Goal: Information Seeking & Learning: Check status

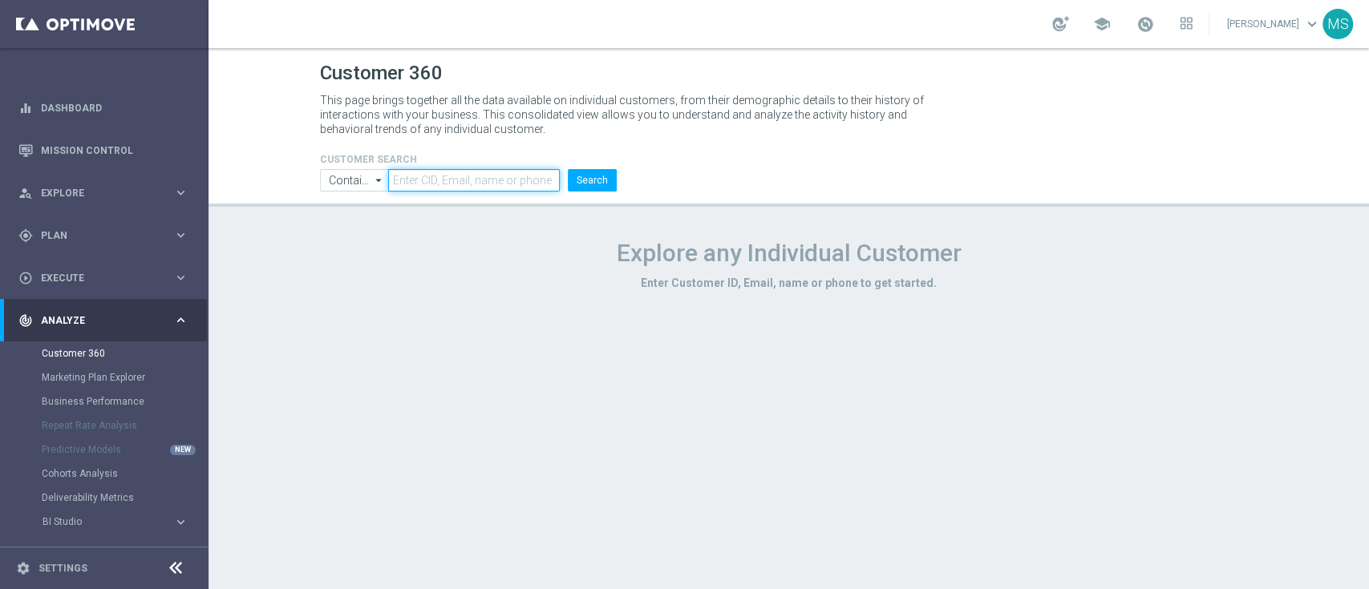
click at [511, 179] on input "text" at bounding box center [473, 180] width 171 height 22
paste input "1771291"
type input "1771291"
click at [363, 185] on input "Contains" at bounding box center [354, 180] width 69 height 22
click at [369, 225] on div "Equals" at bounding box center [355, 227] width 70 height 22
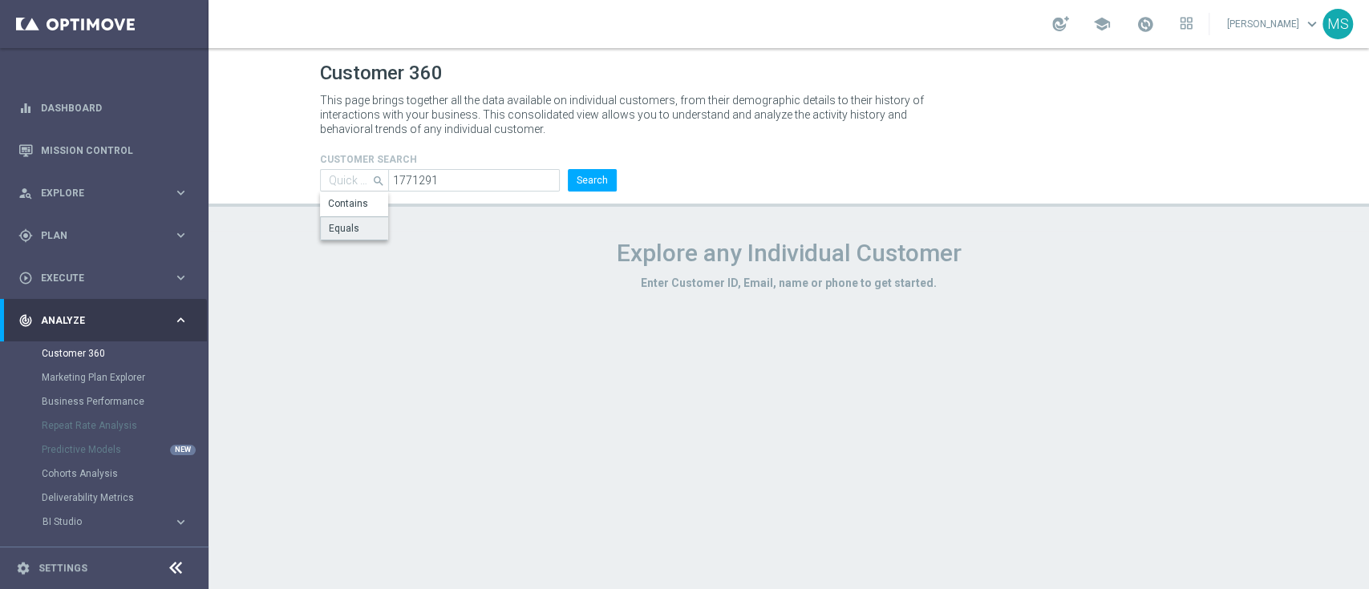
type input "Equals"
click at [575, 189] on button "Search" at bounding box center [592, 180] width 49 height 22
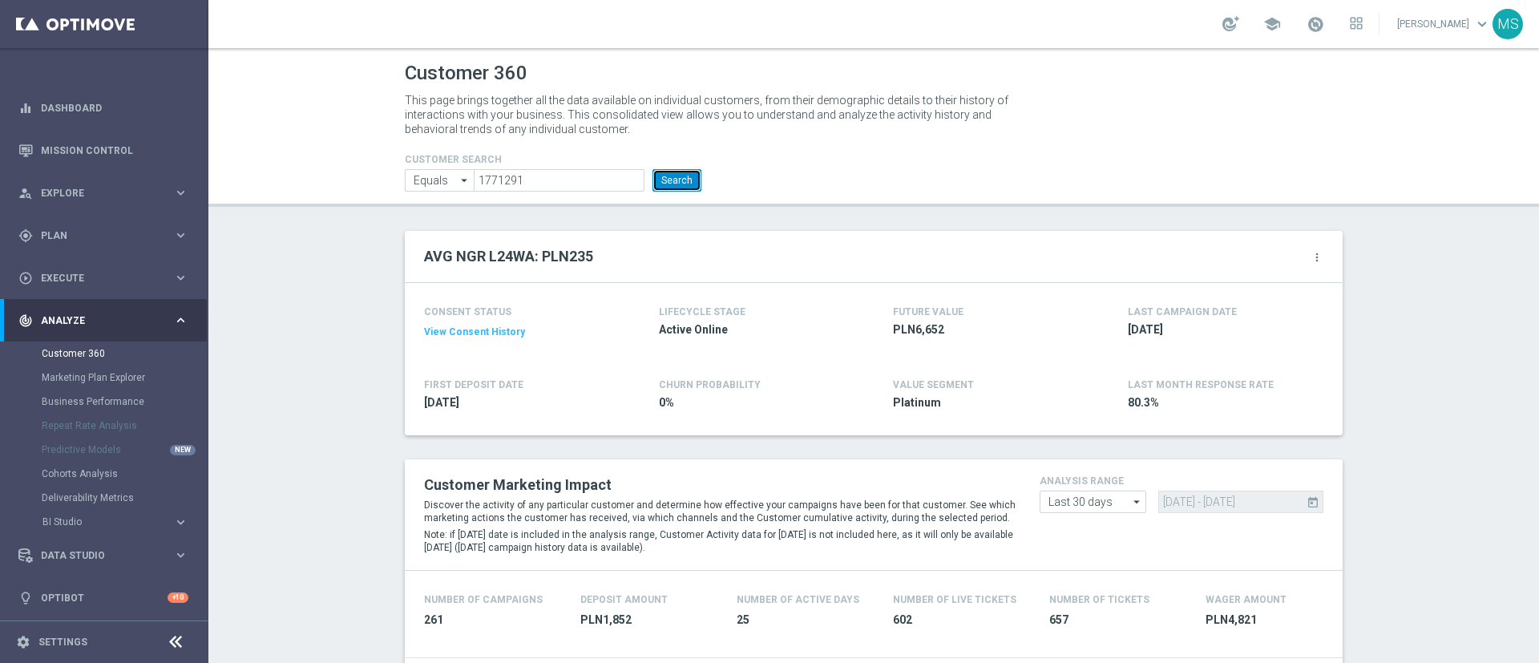
click at [678, 184] on button "Search" at bounding box center [677, 180] width 49 height 22
click at [686, 187] on button "Search" at bounding box center [677, 180] width 49 height 22
click at [659, 175] on button "Search" at bounding box center [677, 180] width 49 height 22
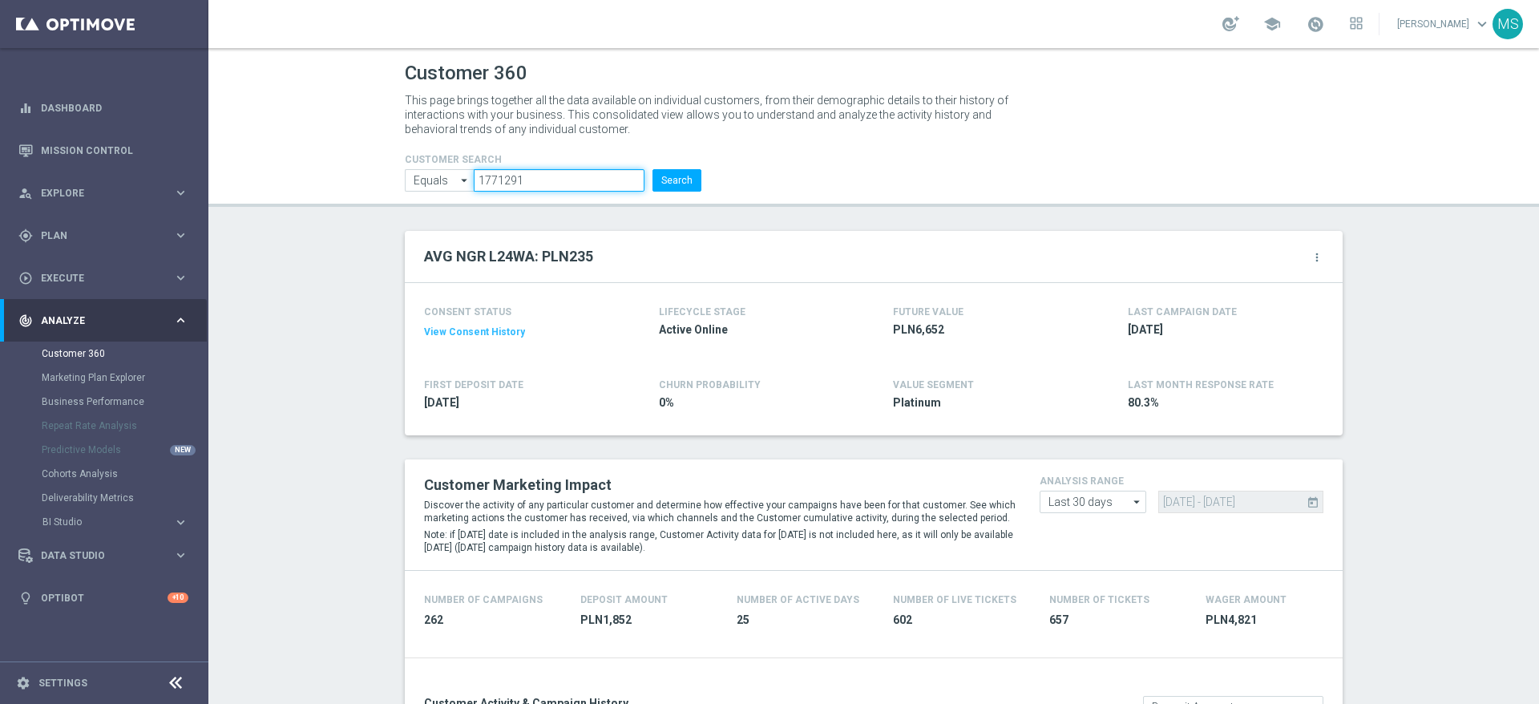
click at [582, 190] on input "1771291" at bounding box center [559, 180] width 171 height 22
paste input "572142"
type input "1572142"
click at [693, 181] on li "Search" at bounding box center [677, 180] width 57 height 22
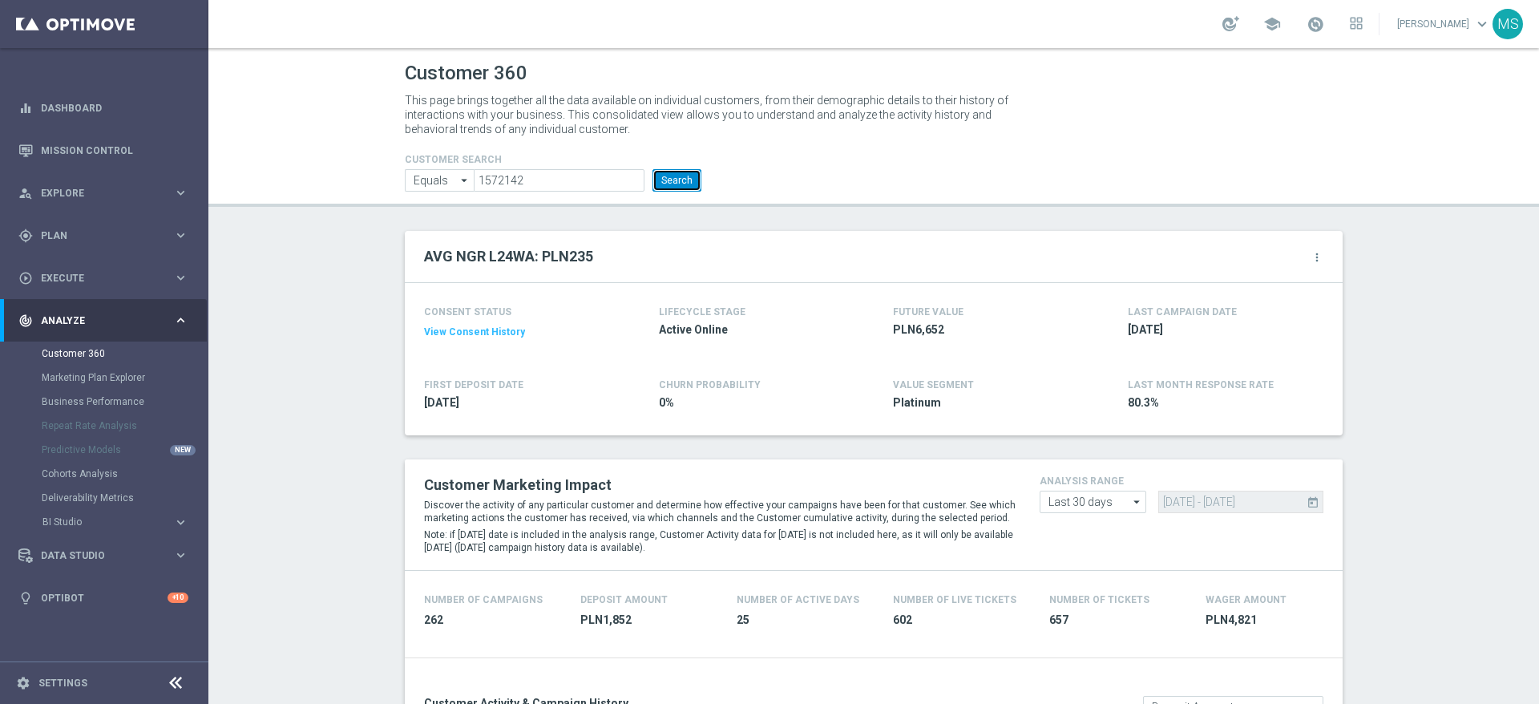
click at [669, 181] on button "Search" at bounding box center [677, 180] width 49 height 22
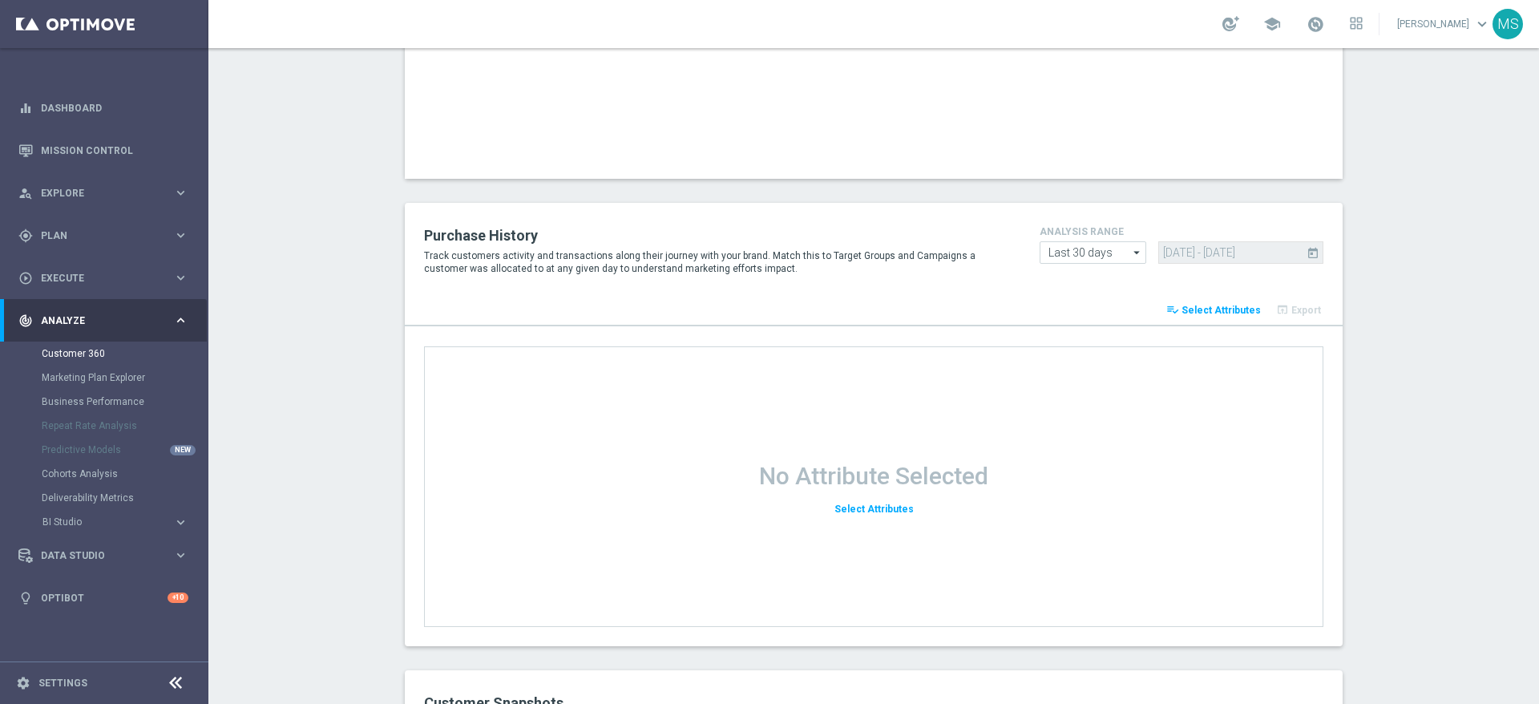
scroll to position [2083, 0]
